Goal: Task Accomplishment & Management: Complete application form

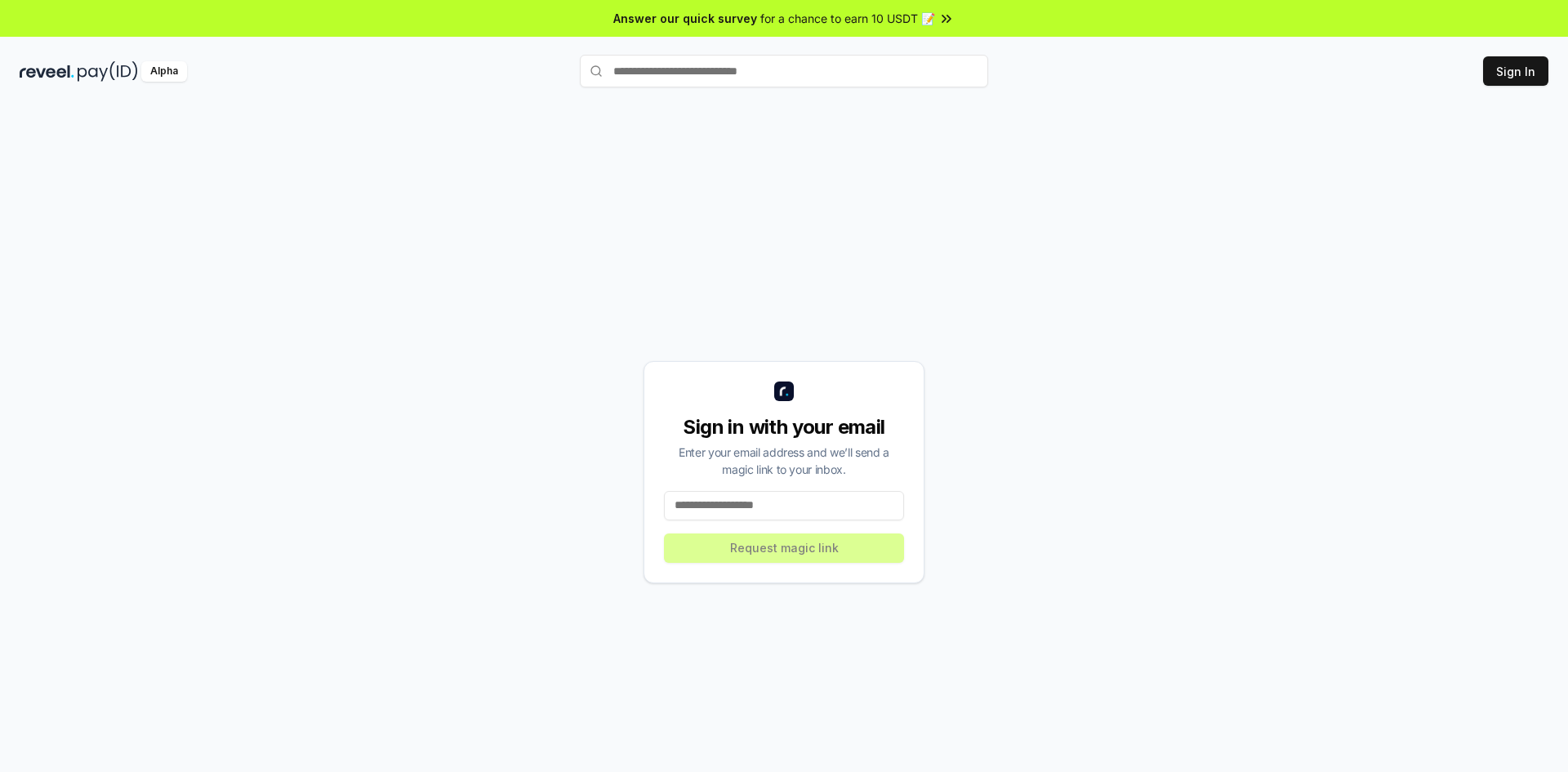
click at [751, 505] on input at bounding box center [784, 505] width 240 height 29
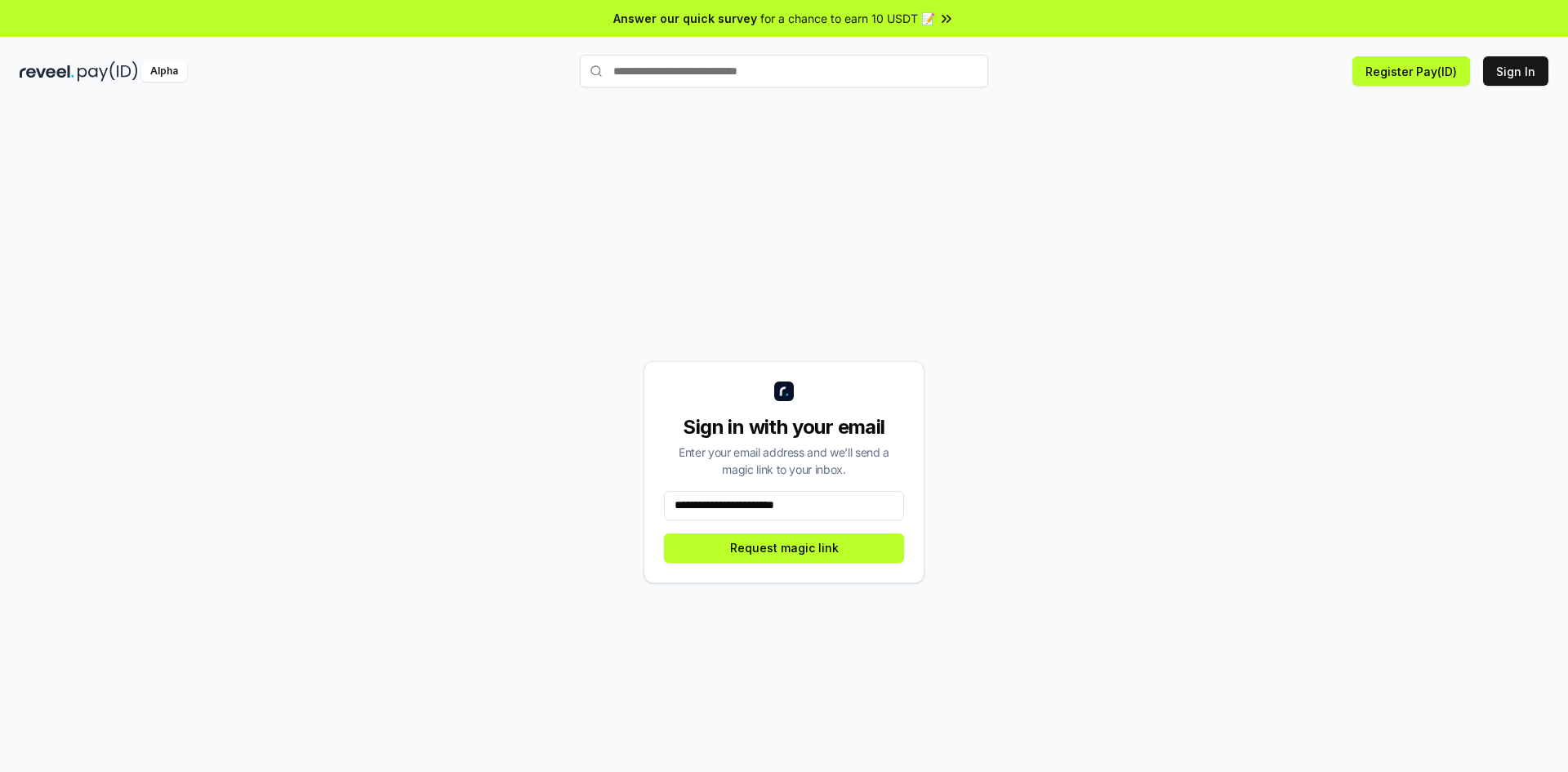
type input "**********"
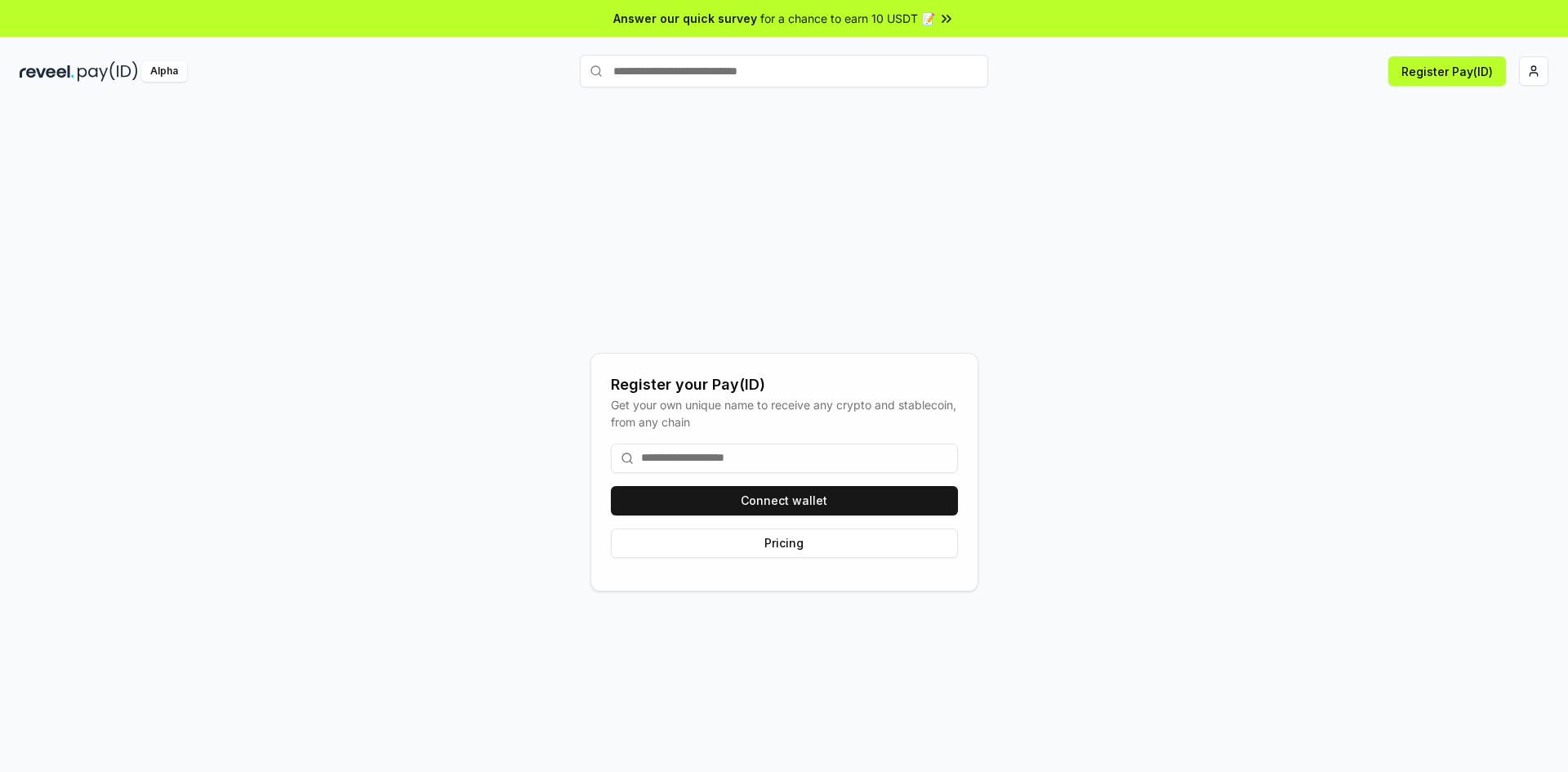
click at [764, 453] on input at bounding box center [784, 458] width 348 height 29
click at [765, 497] on button "Connect wallet" at bounding box center [784, 500] width 348 height 29
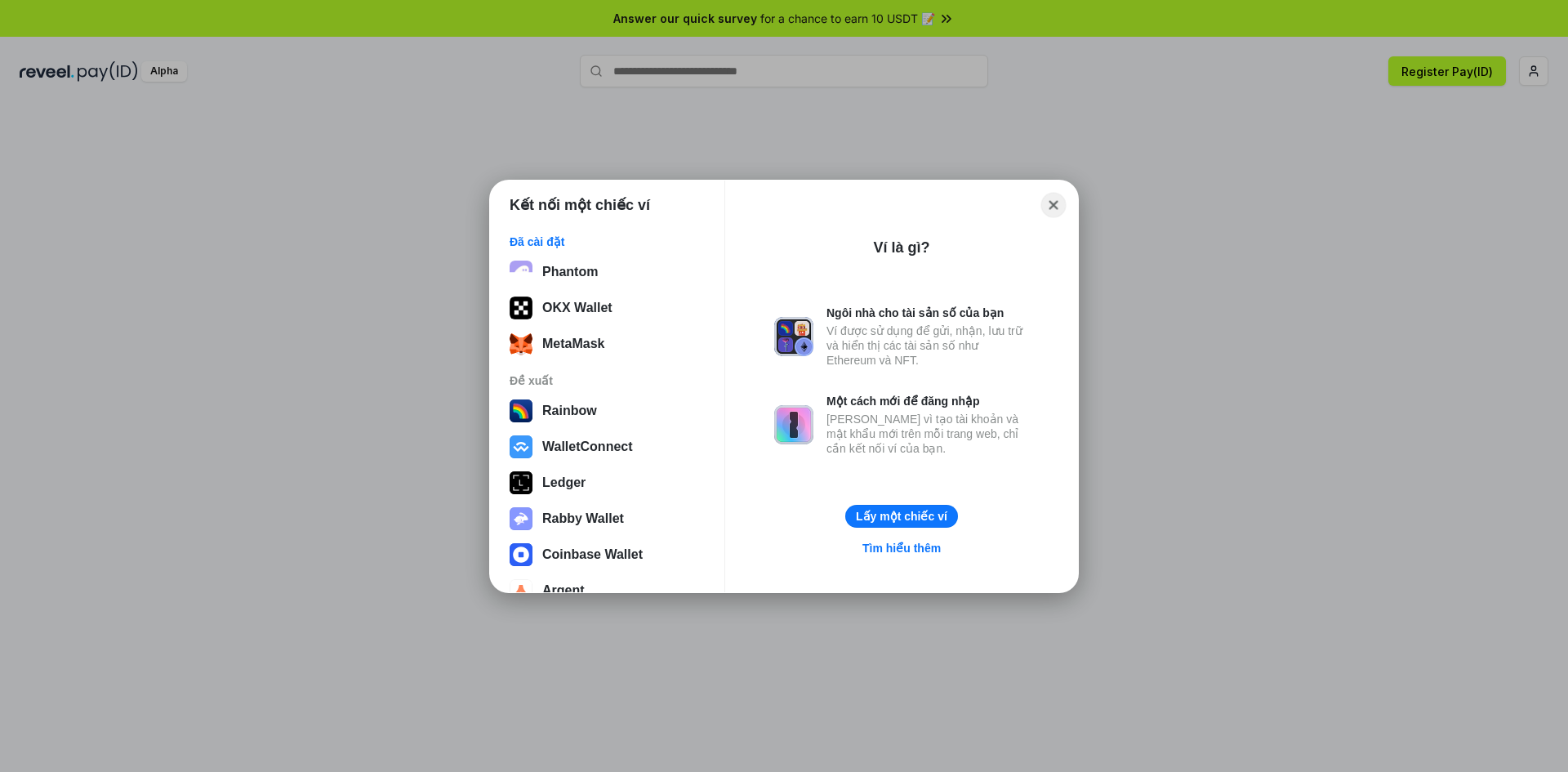
click at [1055, 206] on div "Close" at bounding box center [901, 205] width 327 height 23
click at [1053, 214] on button "Close" at bounding box center [1054, 204] width 26 height 26
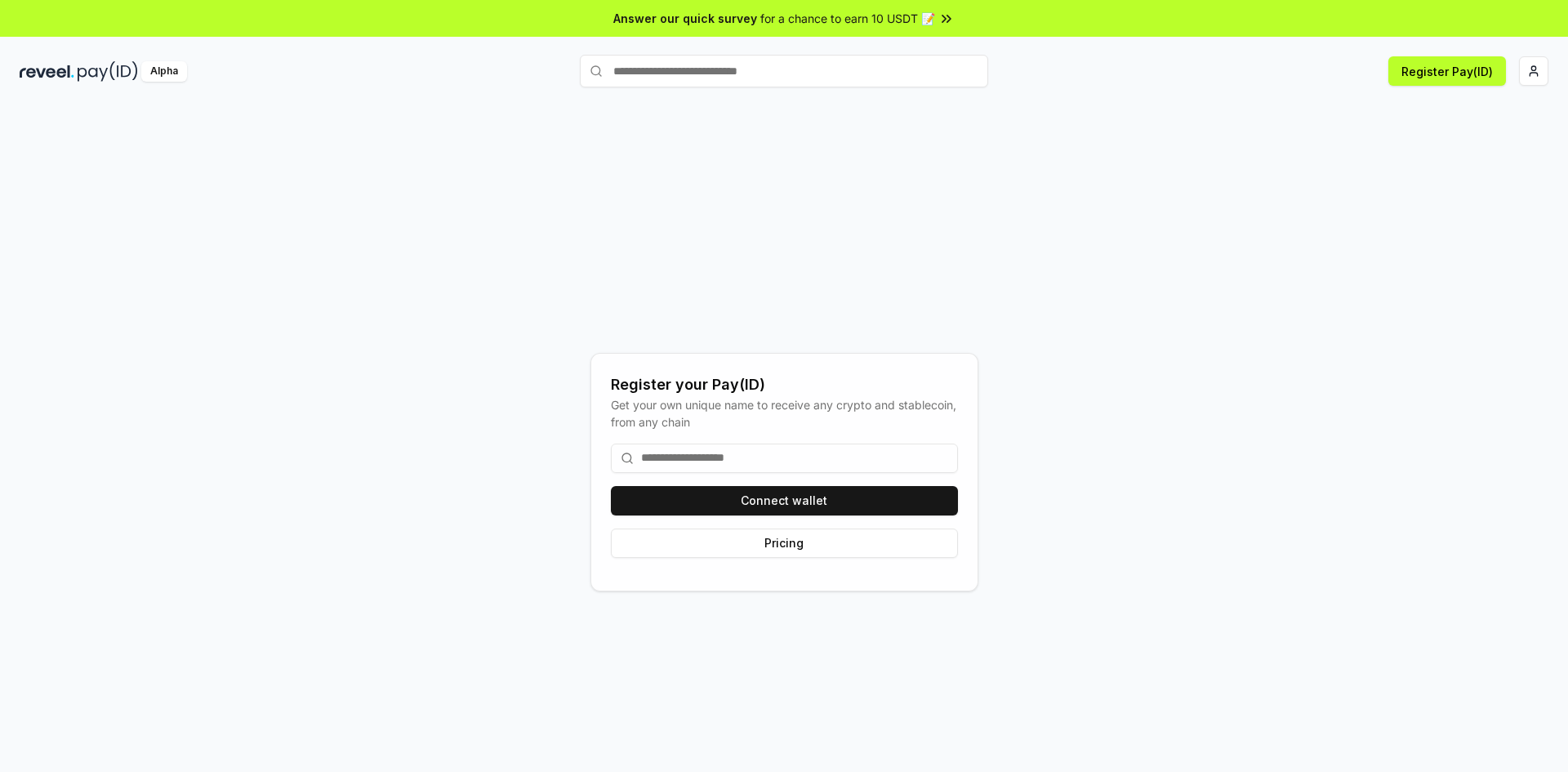
click at [860, 468] on input at bounding box center [784, 458] width 348 height 29
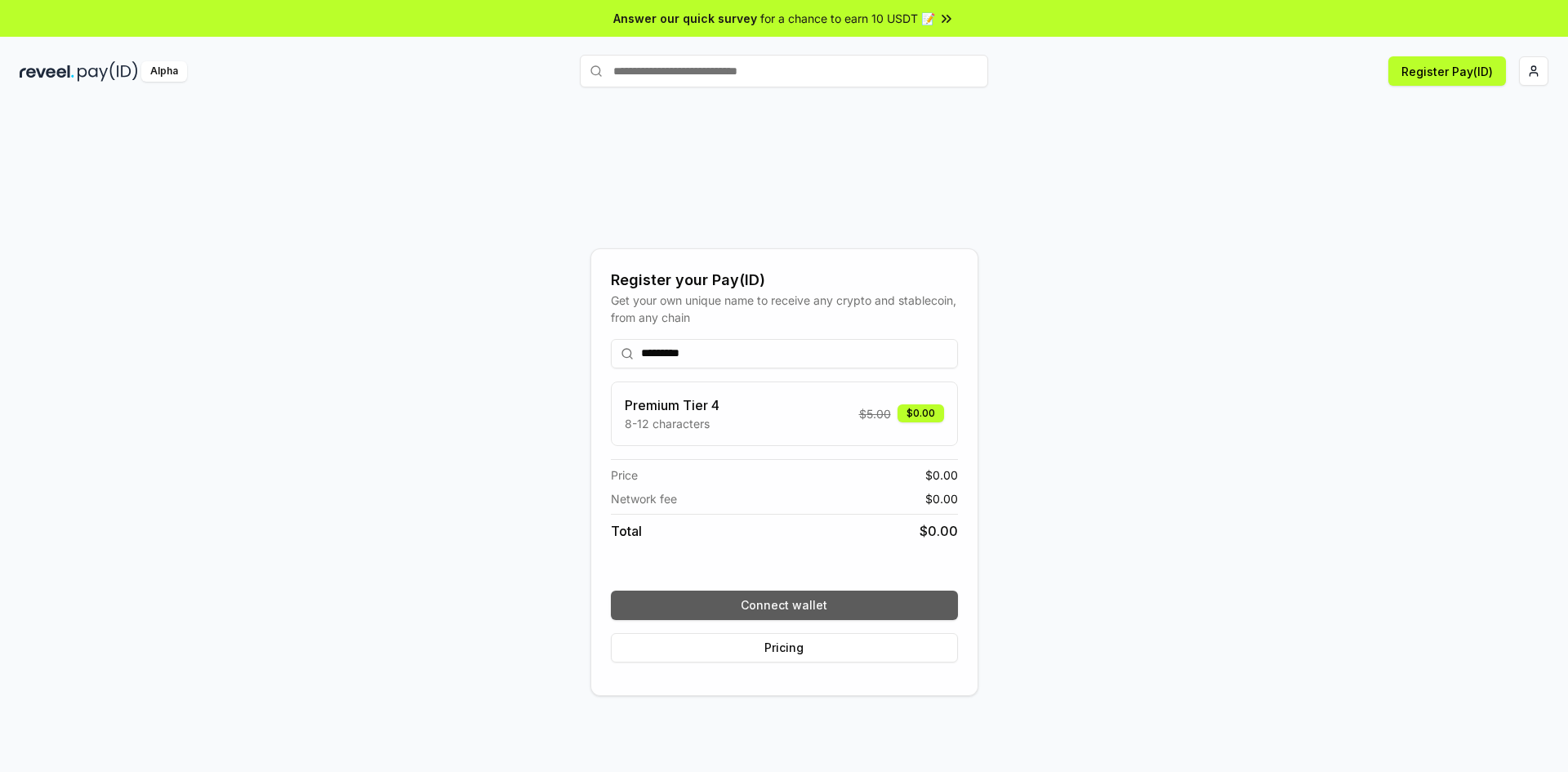
type input "*********"
click at [779, 611] on button "Connect wallet" at bounding box center [784, 605] width 348 height 29
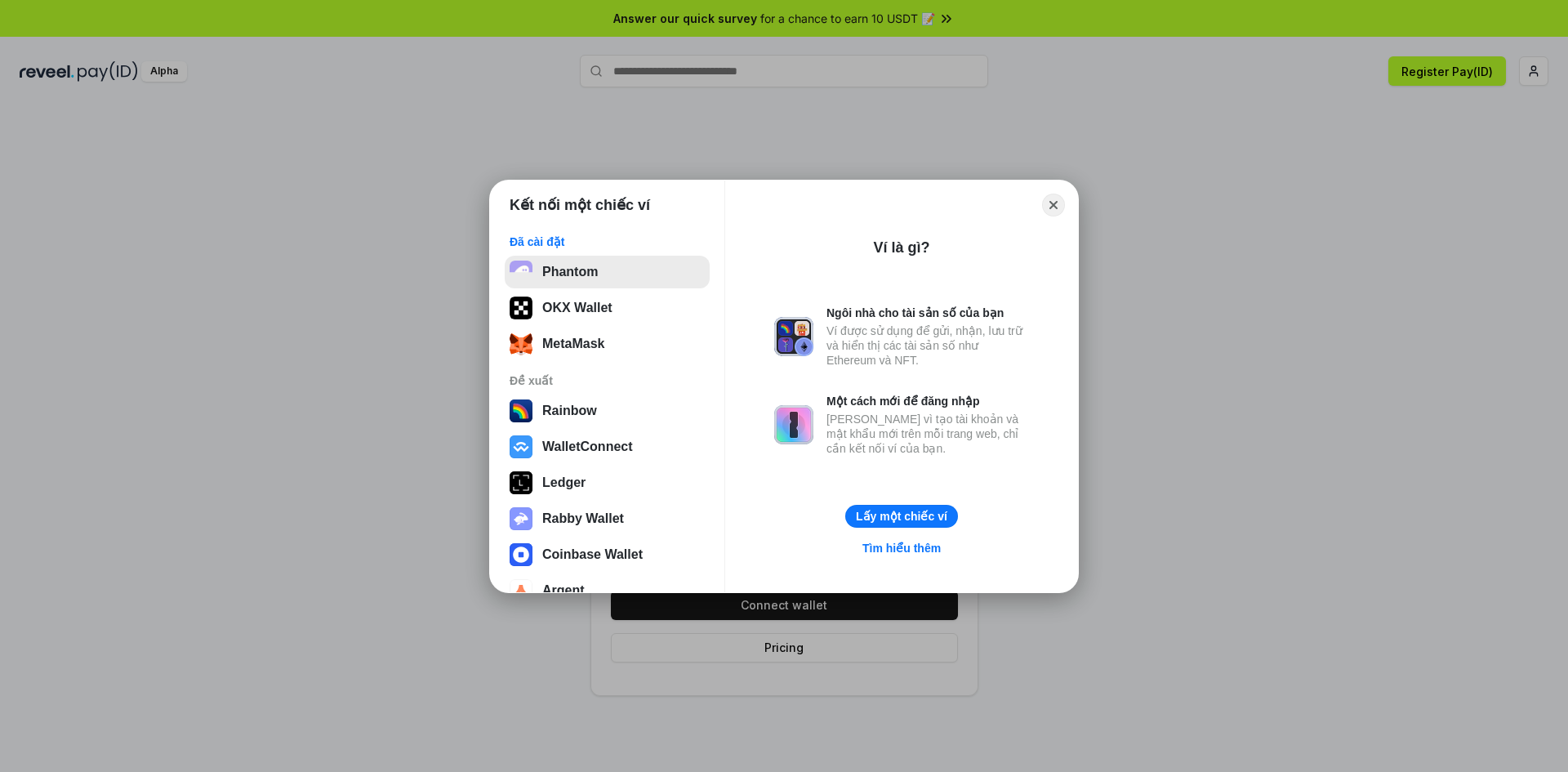
click at [604, 277] on button "Phantom" at bounding box center [608, 272] width 205 height 32
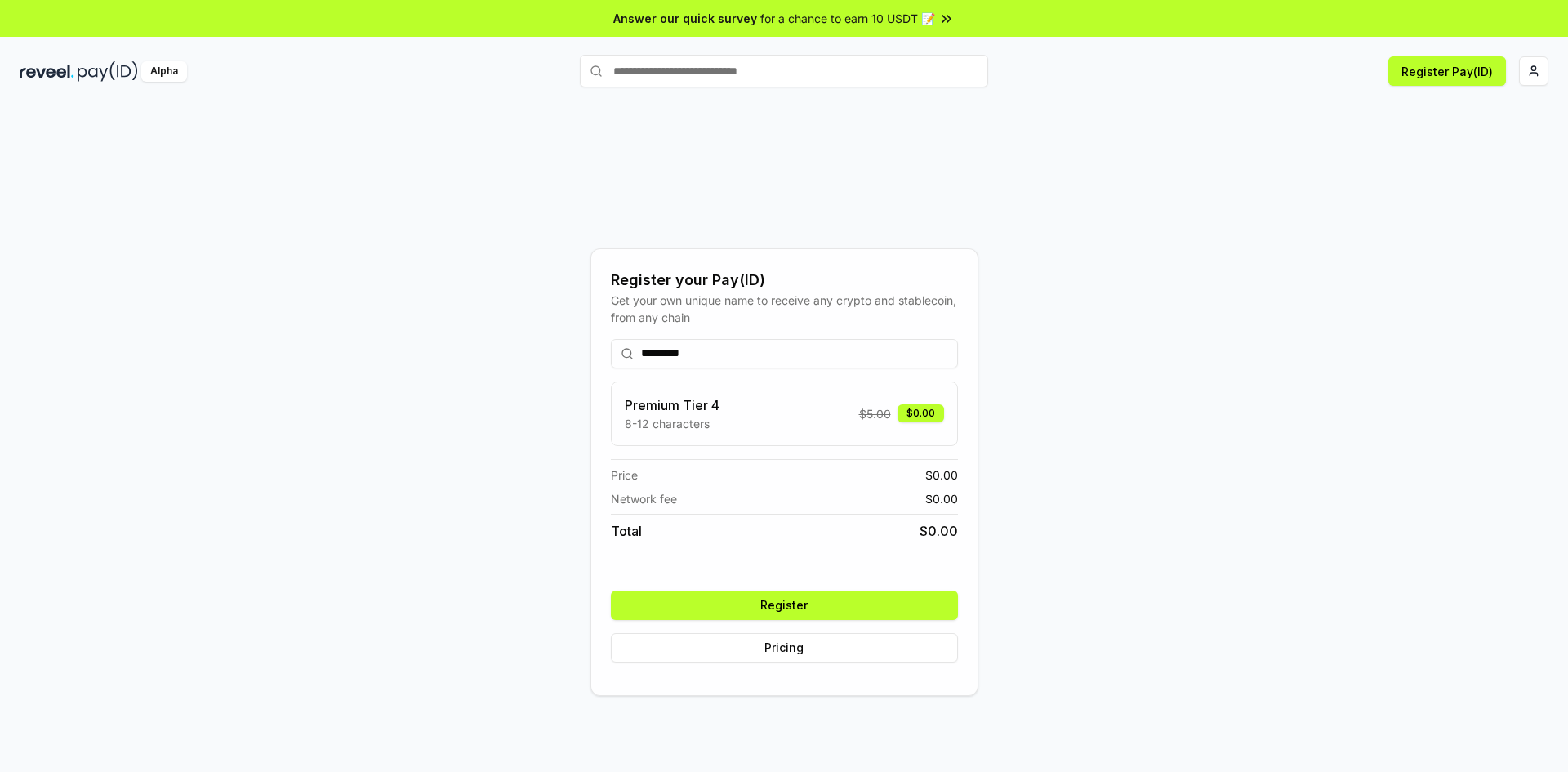
click at [796, 593] on button "Register" at bounding box center [784, 605] width 348 height 29
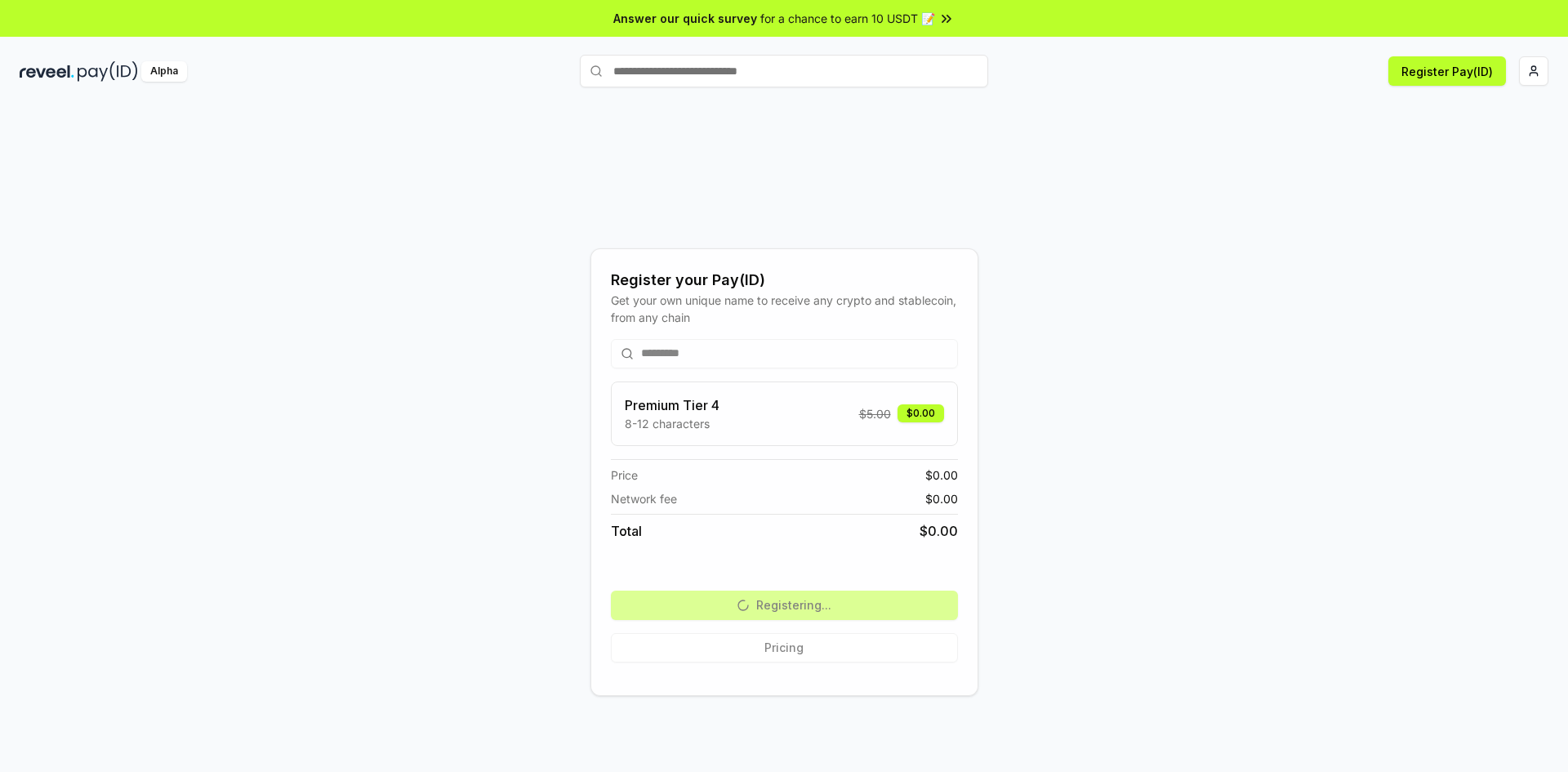
scroll to position [47, 0]
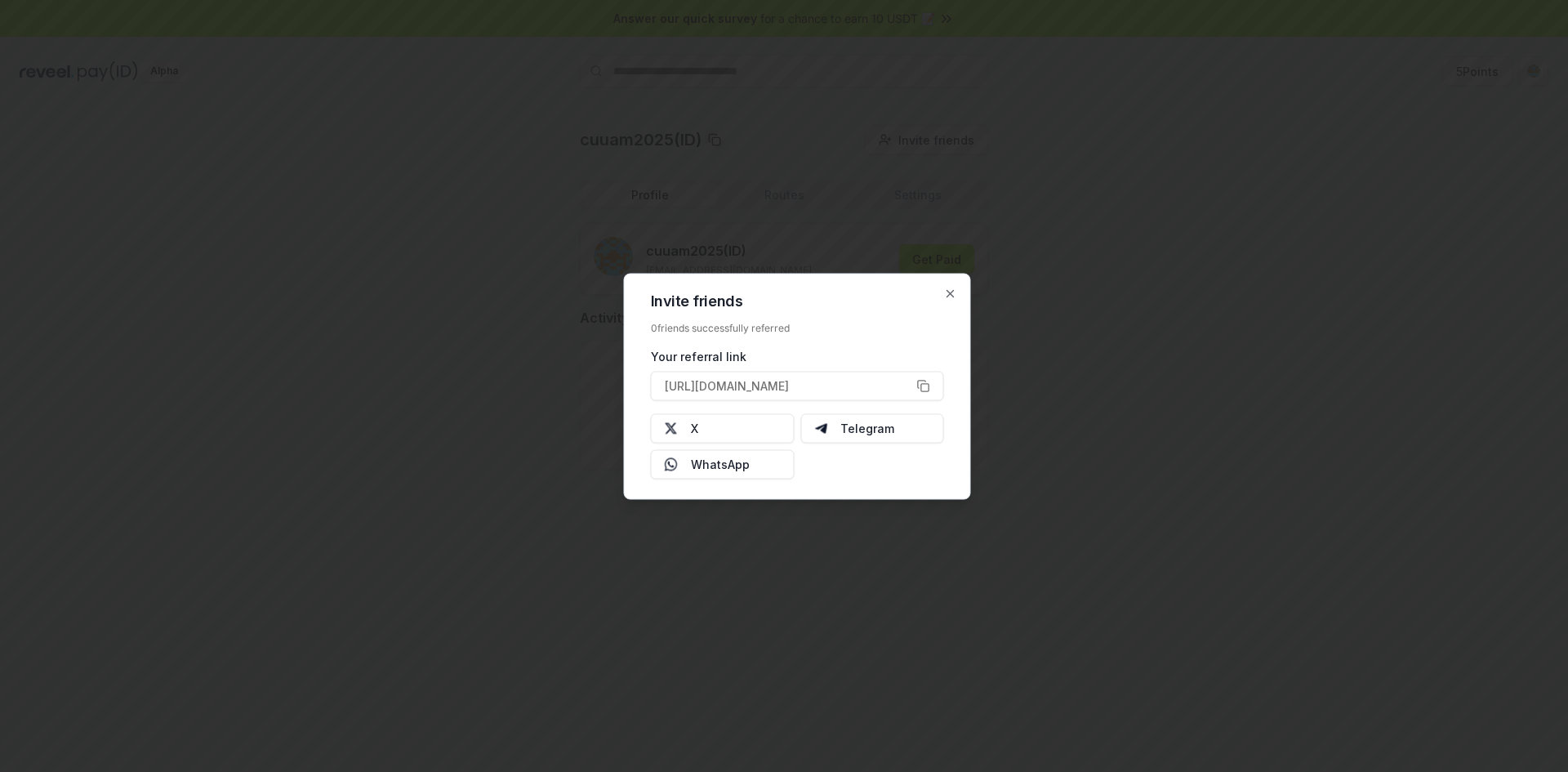
type button "https://reveel.id/refer/cuuam2025"
click at [951, 294] on icon "button" at bounding box center [951, 293] width 13 height 13
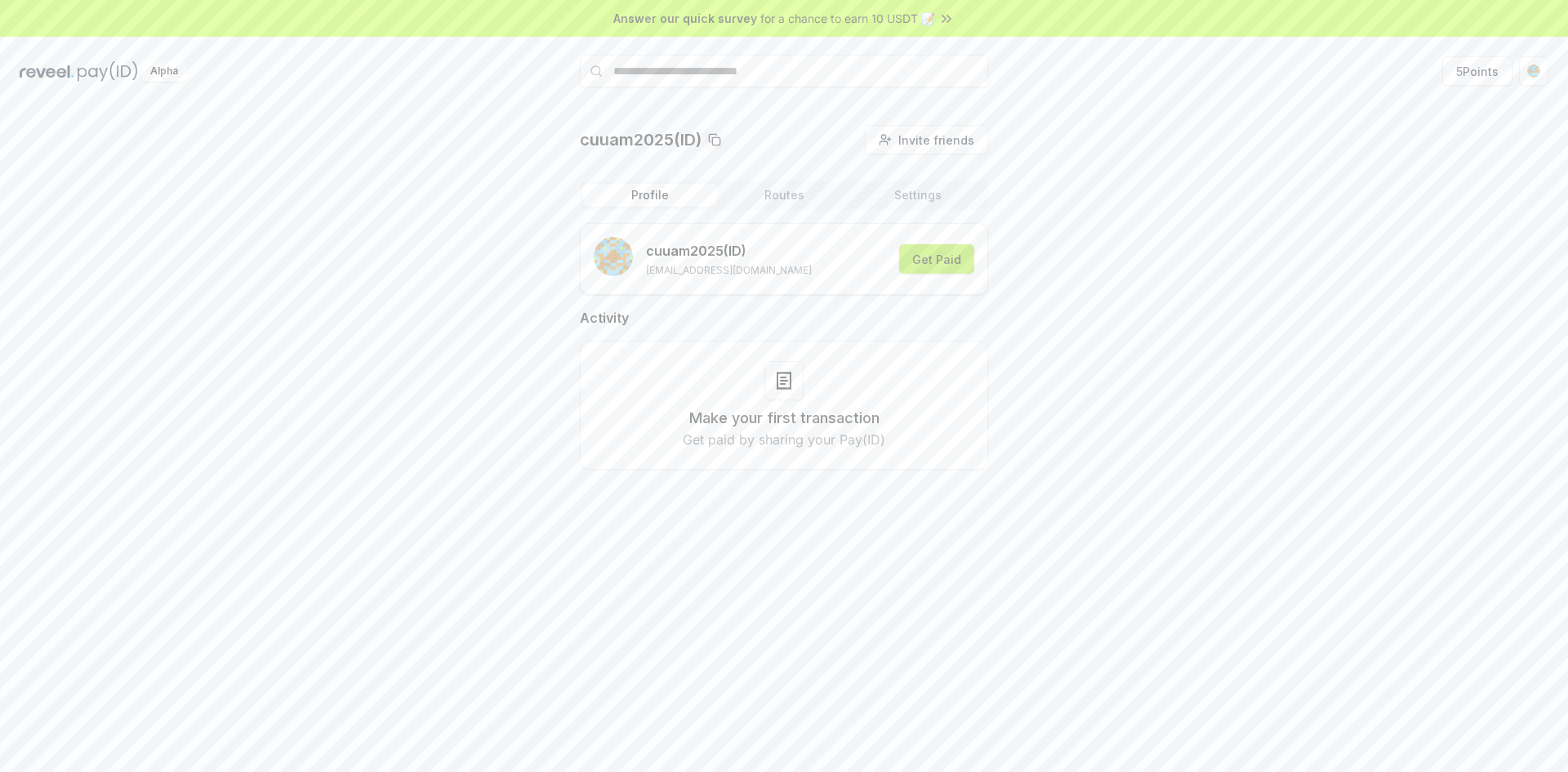
click at [943, 258] on button "Get Paid" at bounding box center [936, 258] width 75 height 29
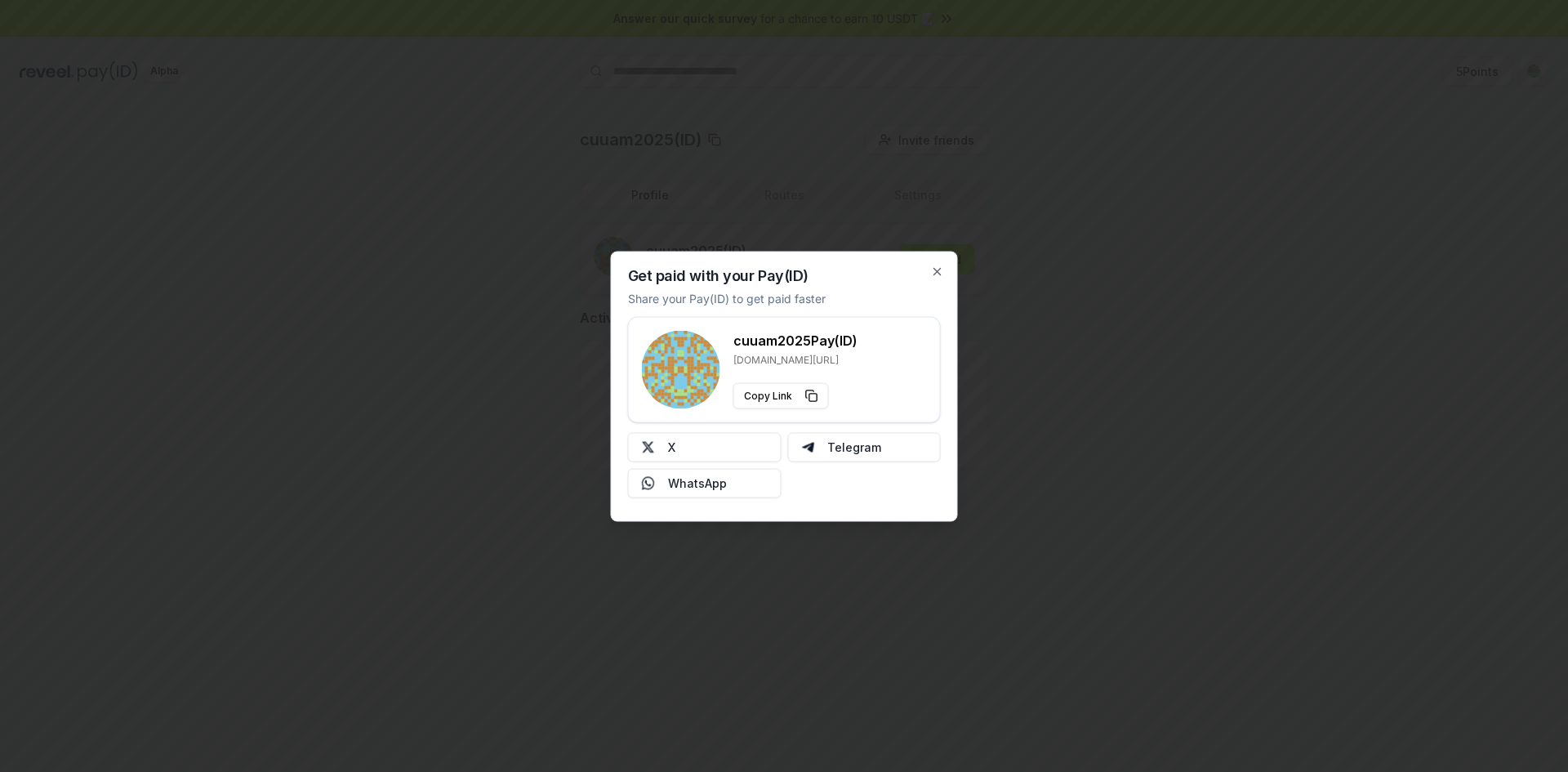
click at [1058, 353] on div at bounding box center [784, 386] width 1568 height 772
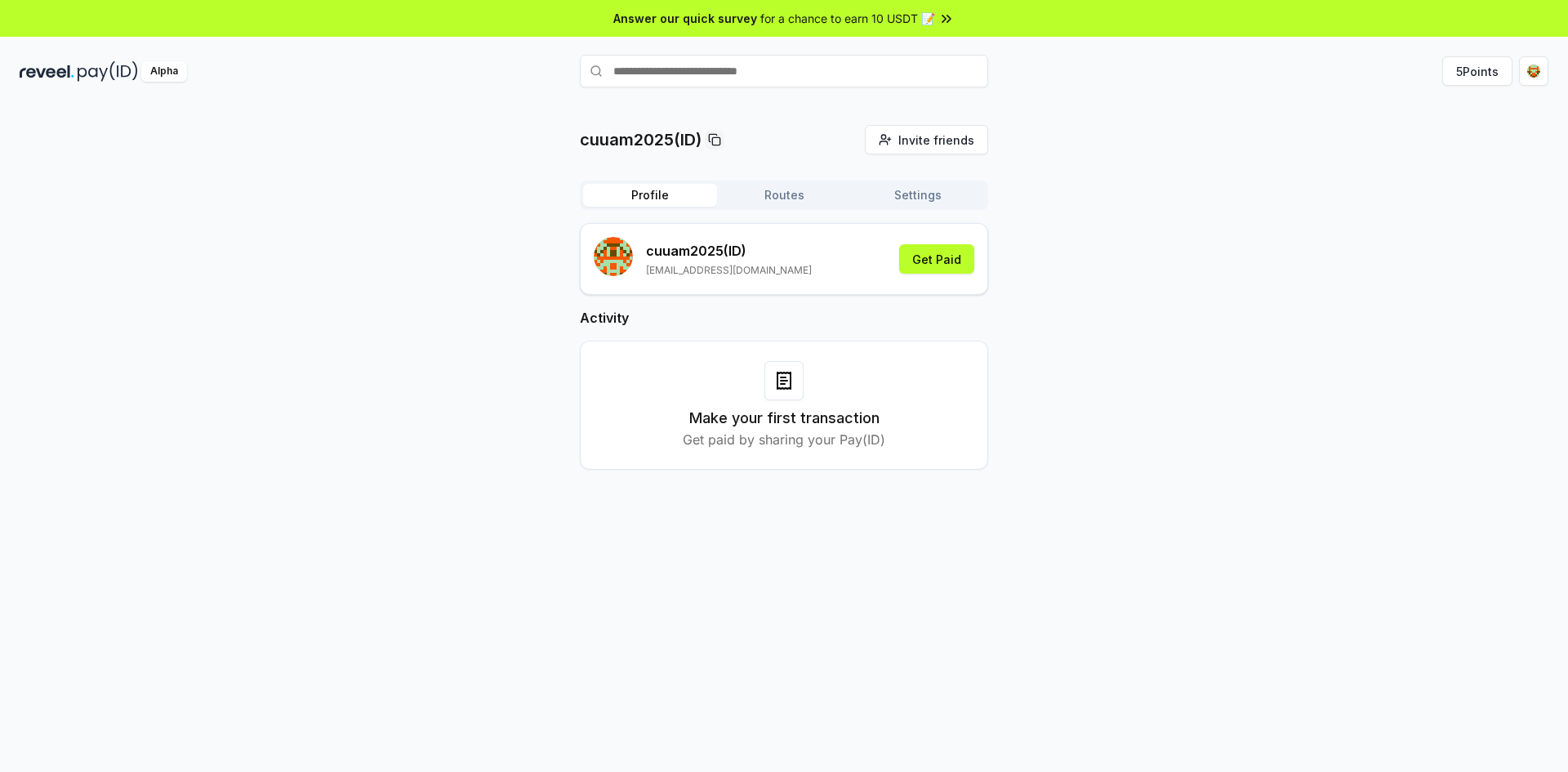
drag, startPoint x: 753, startPoint y: 464, endPoint x: 761, endPoint y: 459, distance: 9.4
click at [760, 461] on div "Make your first transaction Get paid by sharing your Pay(ID)" at bounding box center [784, 405] width 408 height 129
click at [58, 66] on img at bounding box center [47, 72] width 55 height 21
